Goal: Transaction & Acquisition: Purchase product/service

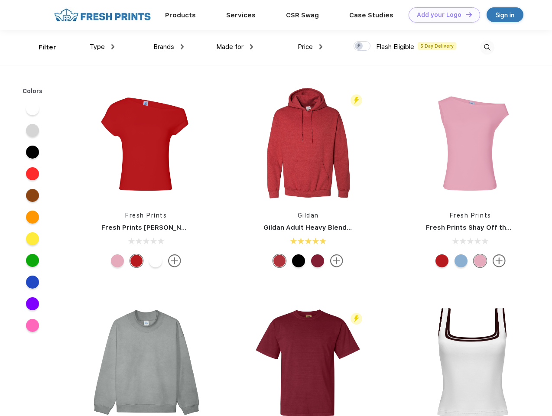
click at [441, 15] on link "Add your Logo Design Tool" at bounding box center [444, 14] width 71 height 15
click at [0, 0] on div "Design Tool" at bounding box center [0, 0] width 0 height 0
click at [465, 14] on link "Add your Logo Design Tool" at bounding box center [444, 14] width 71 height 15
click at [42, 47] on div "Filter" at bounding box center [48, 47] width 18 height 10
click at [102, 47] on span "Type" at bounding box center [97, 47] width 15 height 8
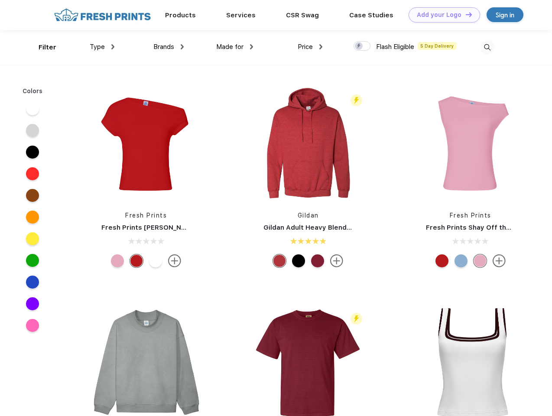
click at [169, 47] on span "Brands" at bounding box center [163, 47] width 21 height 8
click at [235, 47] on span "Made for" at bounding box center [229, 47] width 27 height 8
click at [310, 47] on span "Price" at bounding box center [305, 47] width 15 height 8
click at [362, 46] on div at bounding box center [362, 46] width 17 height 10
click at [359, 46] on input "checkbox" at bounding box center [357, 44] width 6 height 6
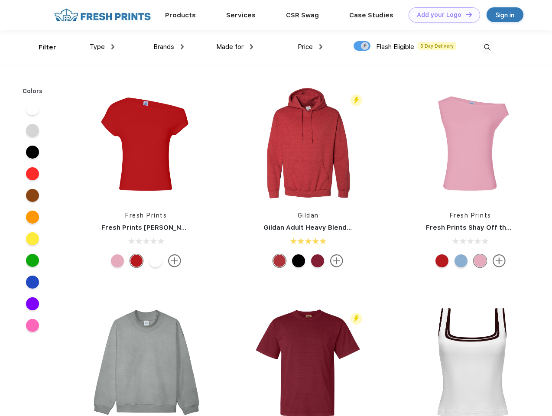
click at [487, 47] on img at bounding box center [487, 47] width 14 height 14
